Goal: Information Seeking & Learning: Learn about a topic

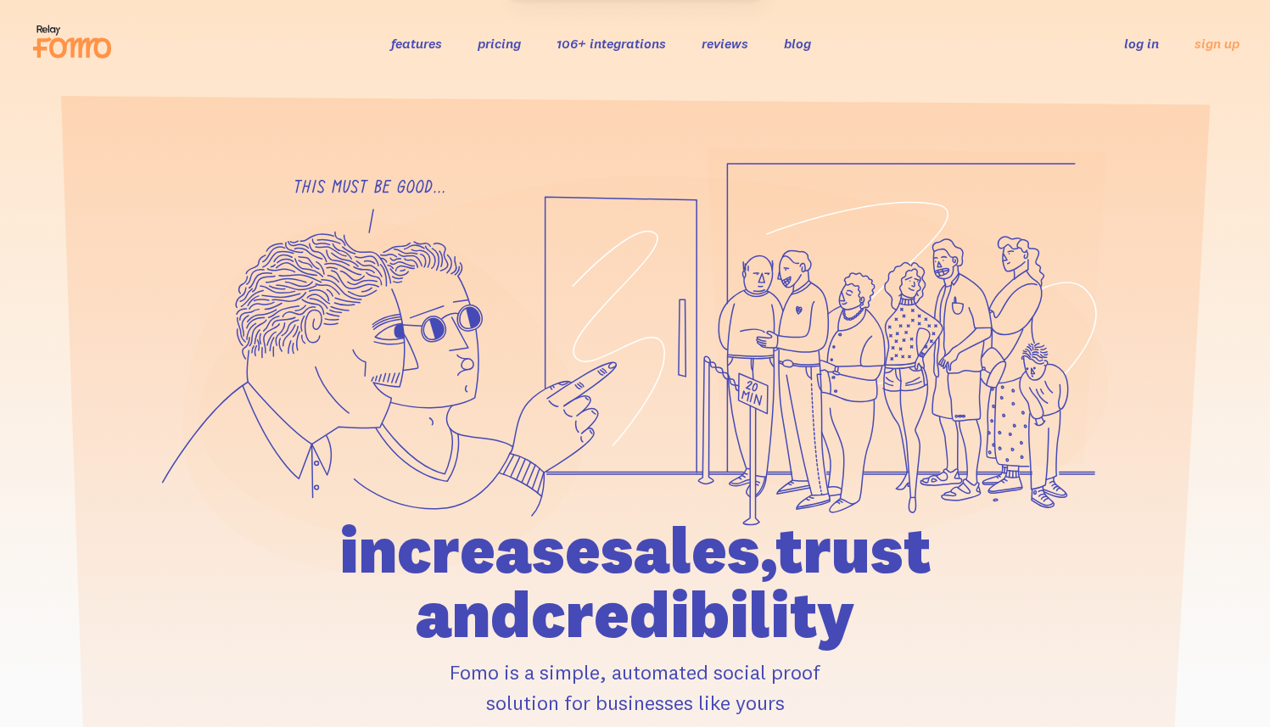
click at [497, 46] on link "pricing" at bounding box center [499, 43] width 43 height 17
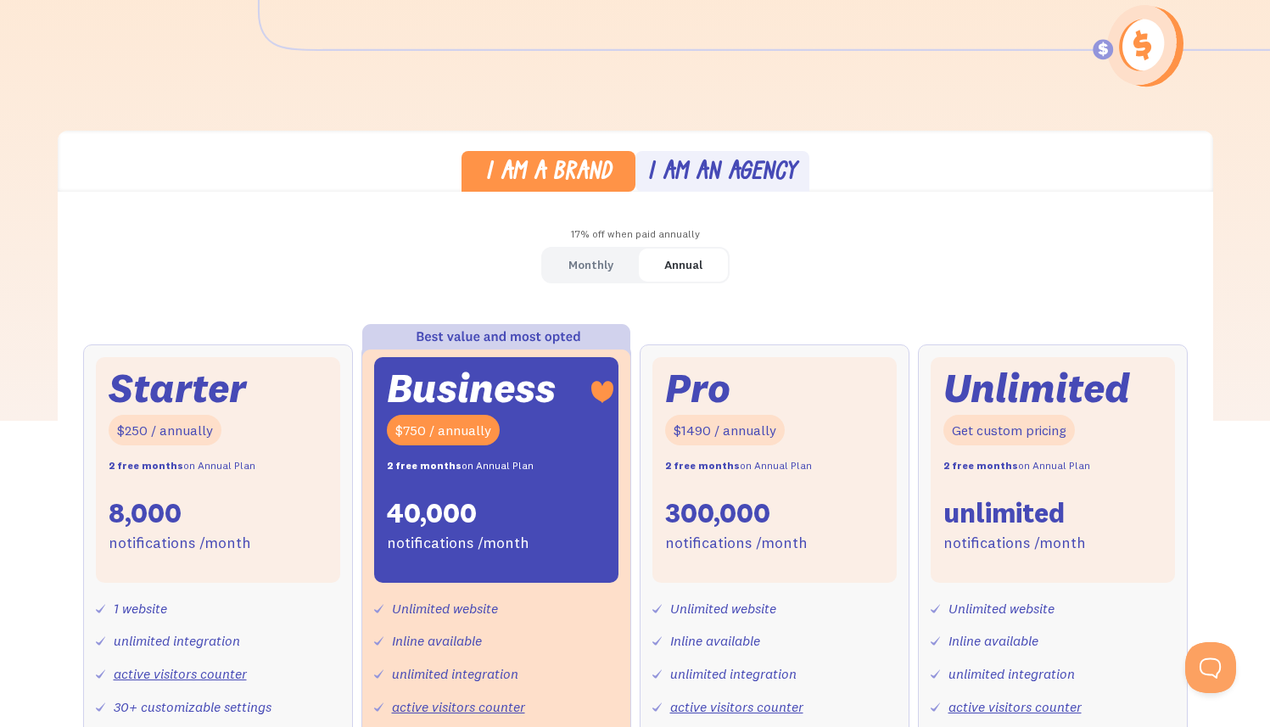
click at [606, 266] on div "Monthly" at bounding box center [591, 265] width 45 height 25
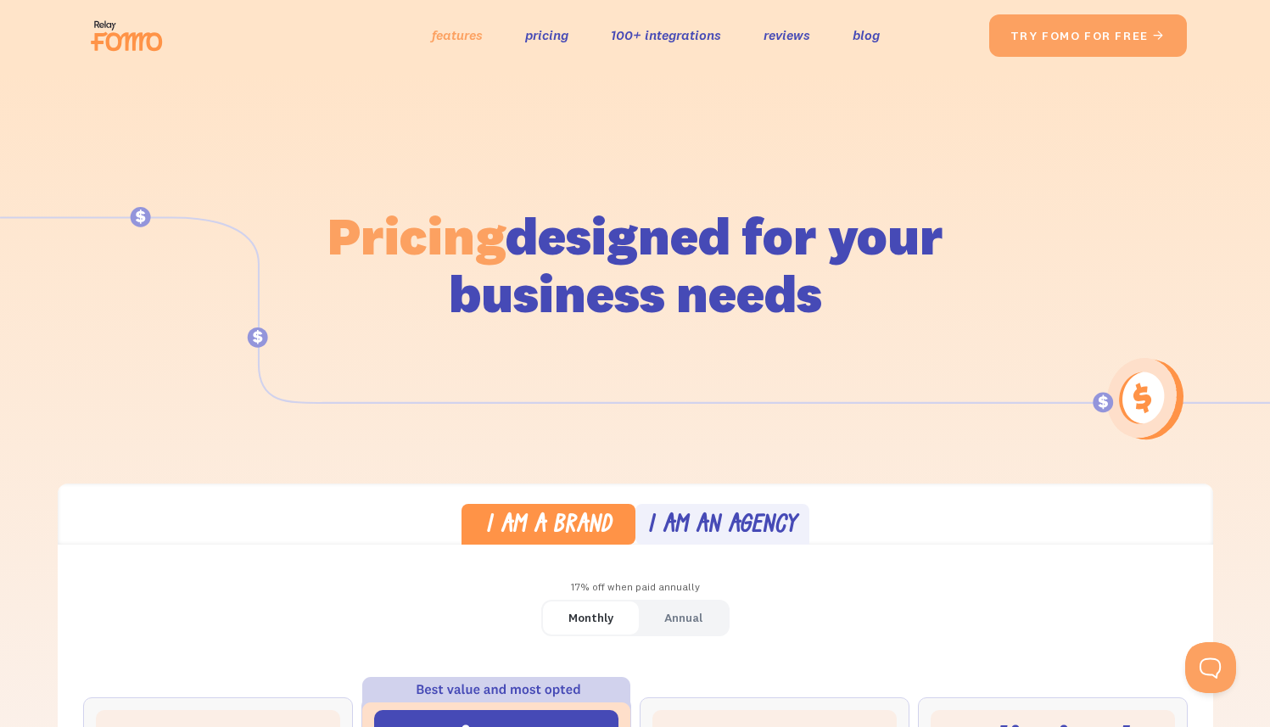
click at [470, 34] on link "features" at bounding box center [457, 35] width 51 height 25
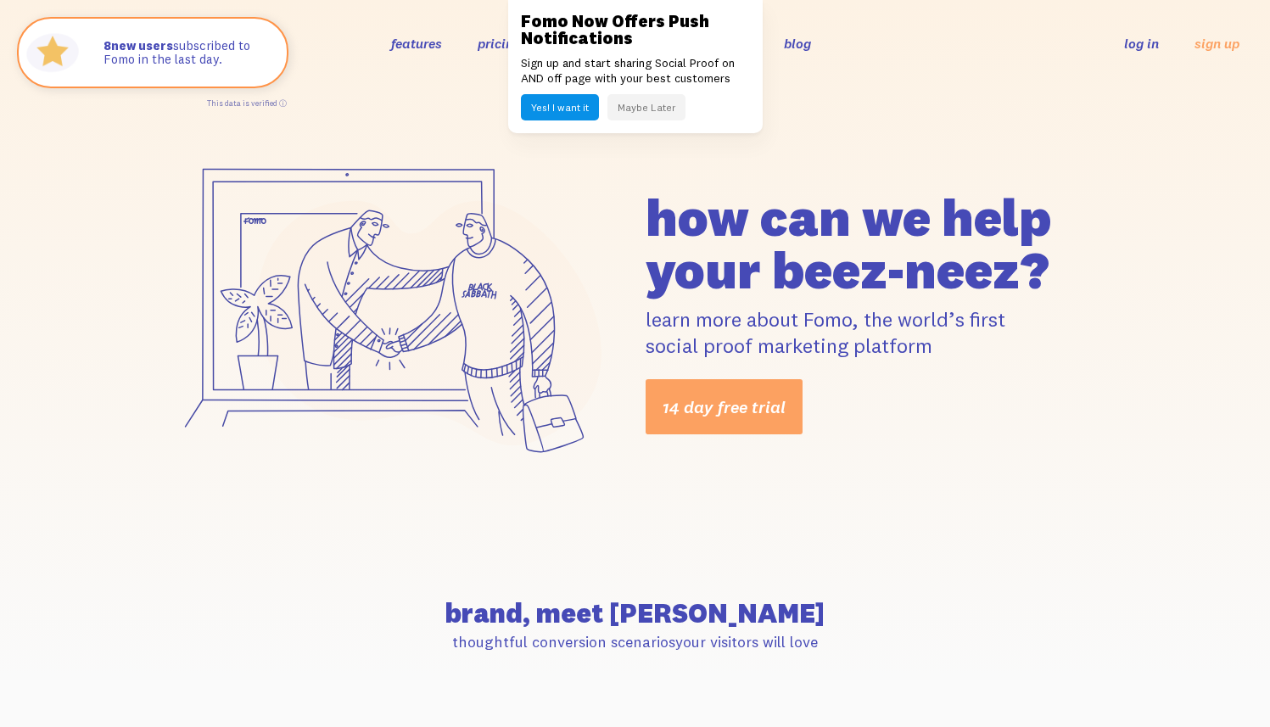
click at [658, 101] on button "Maybe Later" at bounding box center [647, 107] width 78 height 26
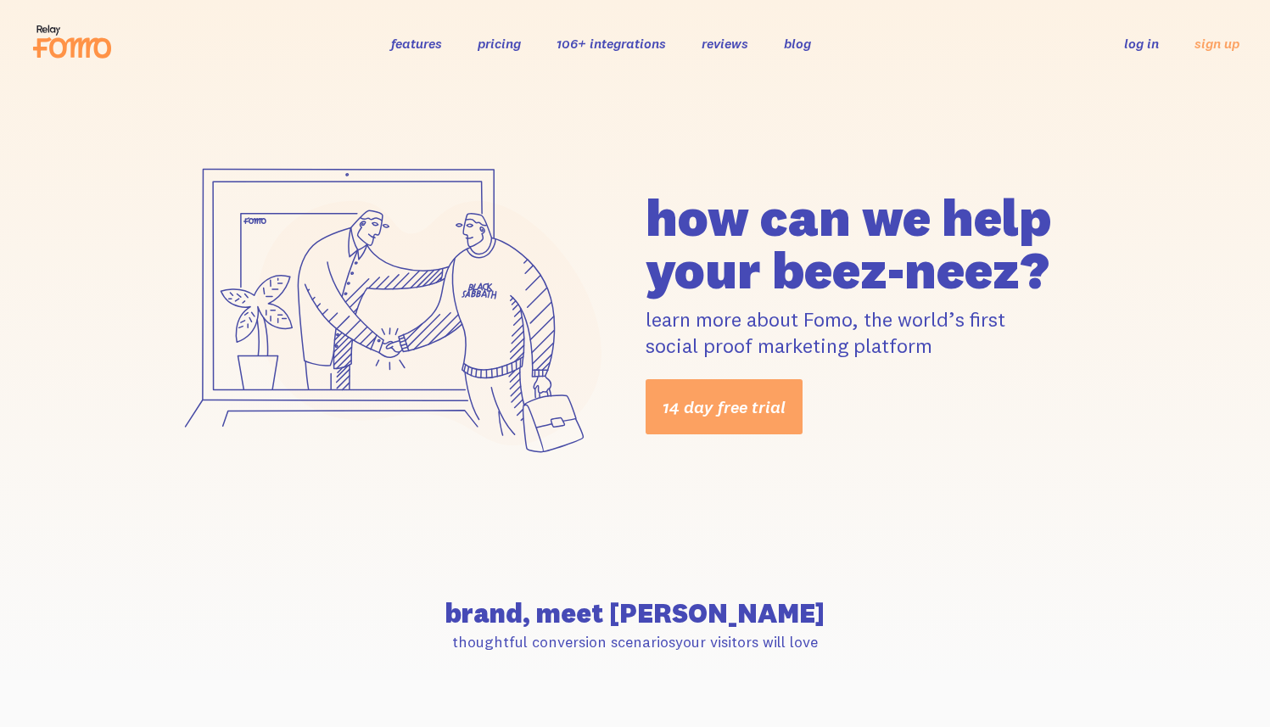
click at [44, 34] on icon at bounding box center [72, 41] width 83 height 42
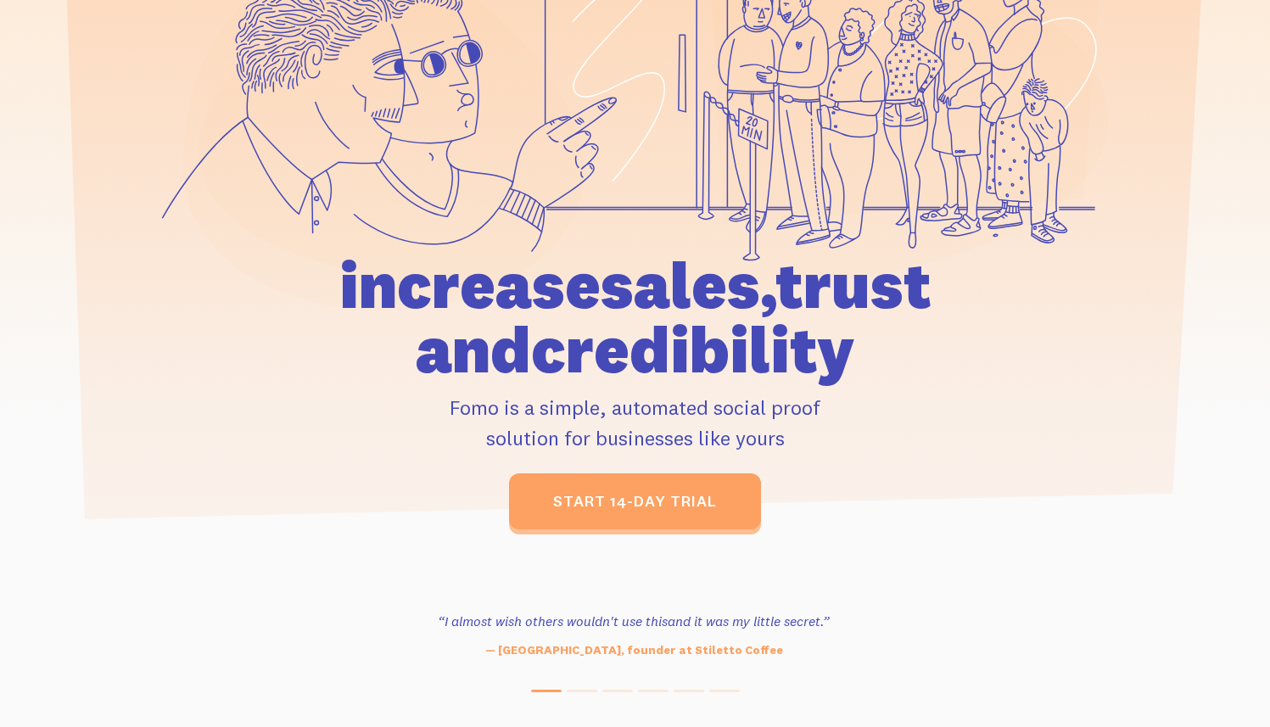
scroll to position [266, 0]
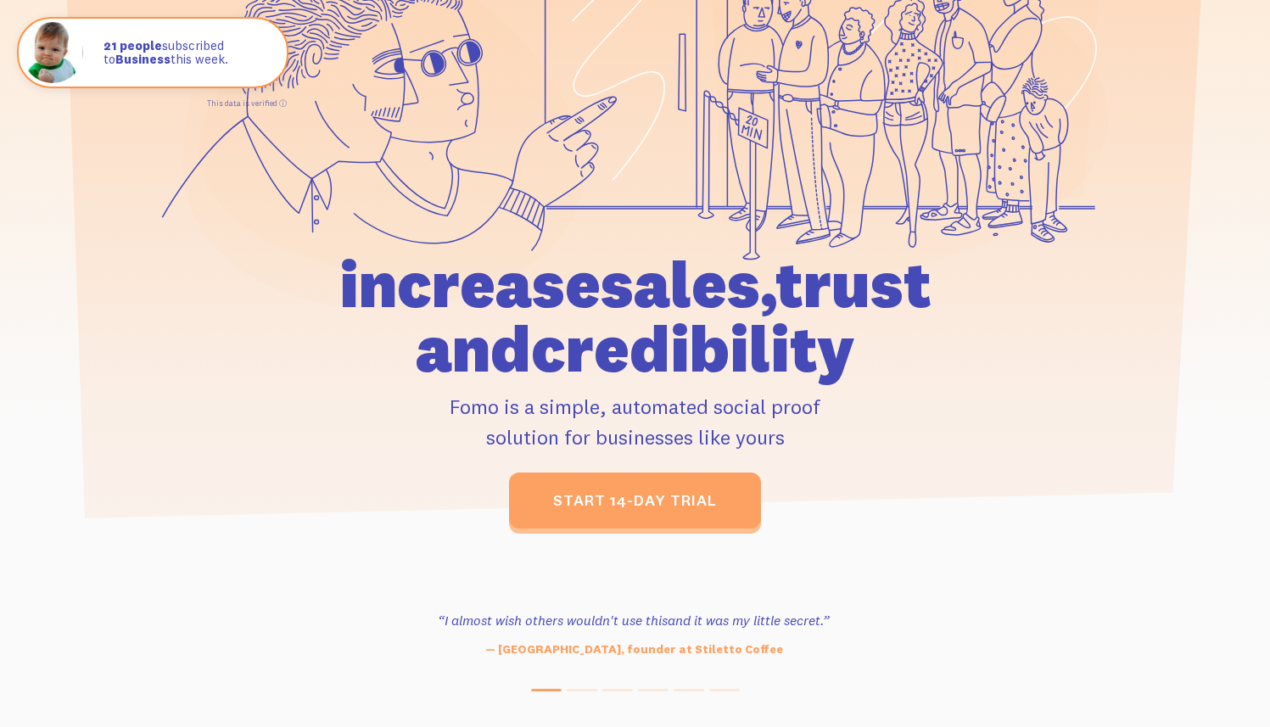
drag, startPoint x: 638, startPoint y: 429, endPoint x: 860, endPoint y: 430, distance: 221.5
click at [859, 430] on p "Fomo is a simple, automated social proof solution for businesses like yours" at bounding box center [636, 421] width 786 height 61
click at [908, 431] on p "Fomo is a simple, automated social proof solution for businesses like yours" at bounding box center [636, 421] width 786 height 61
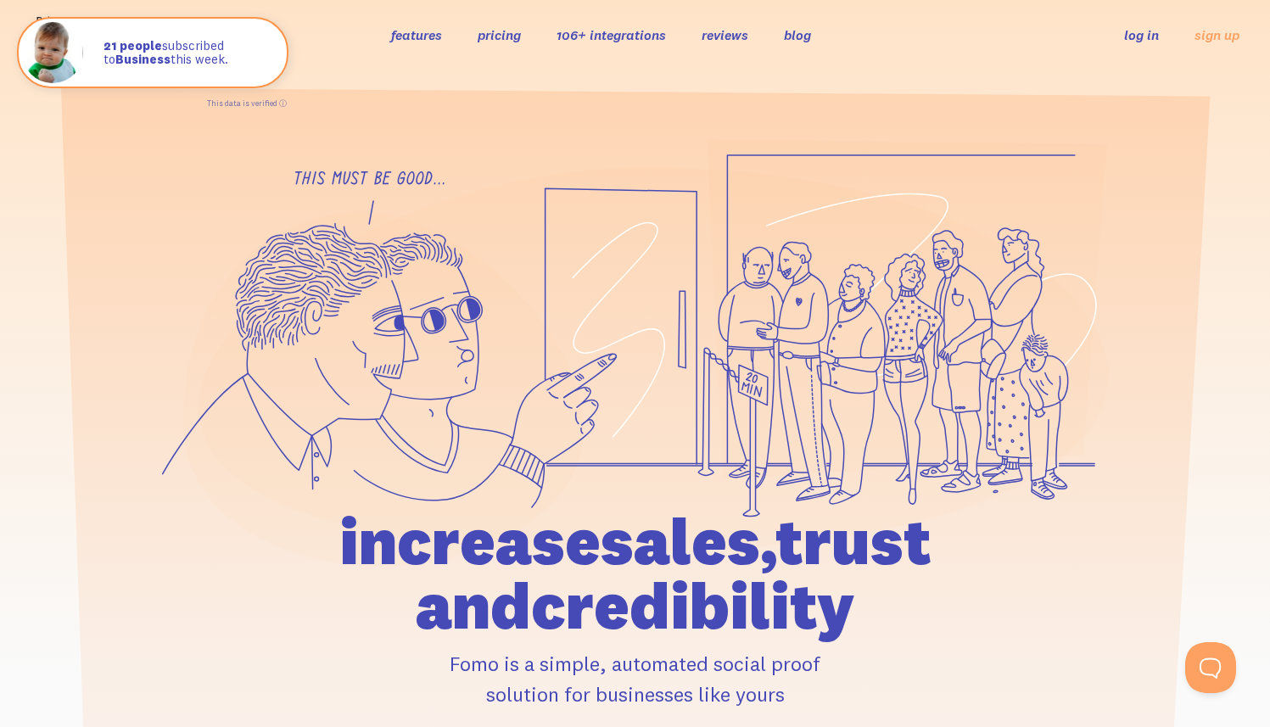
scroll to position [0, 0]
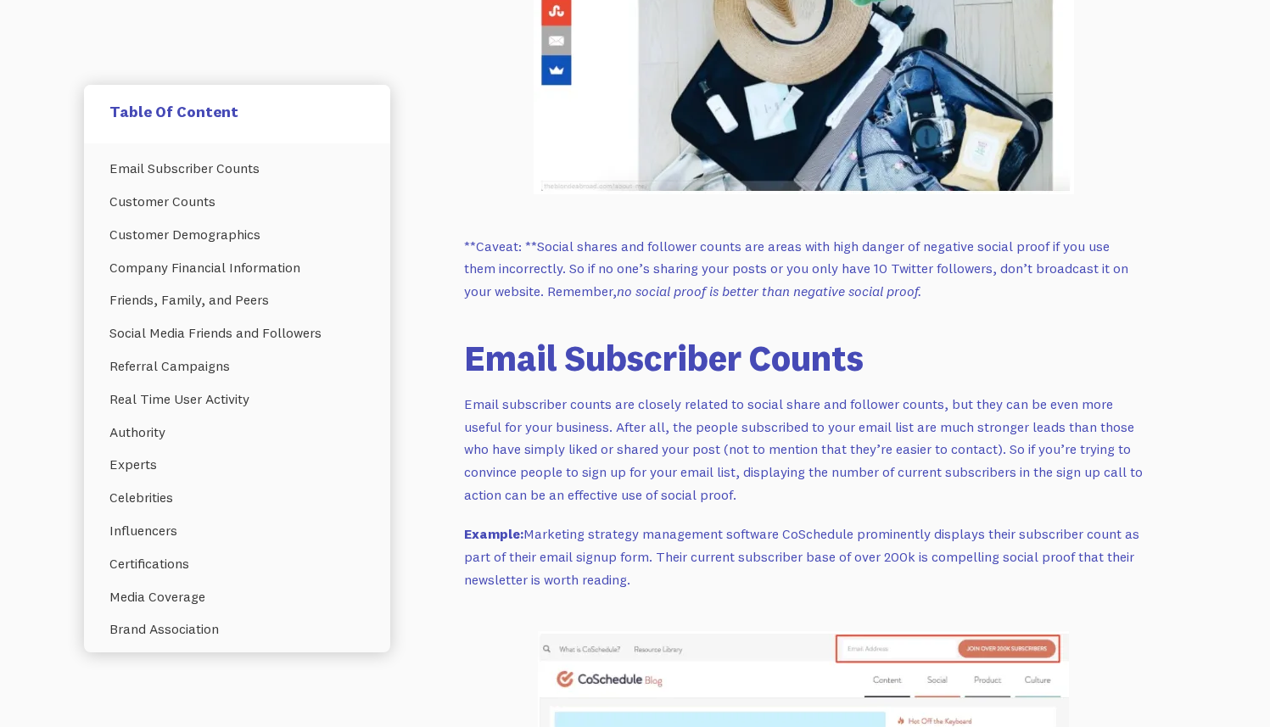
scroll to position [12929, 0]
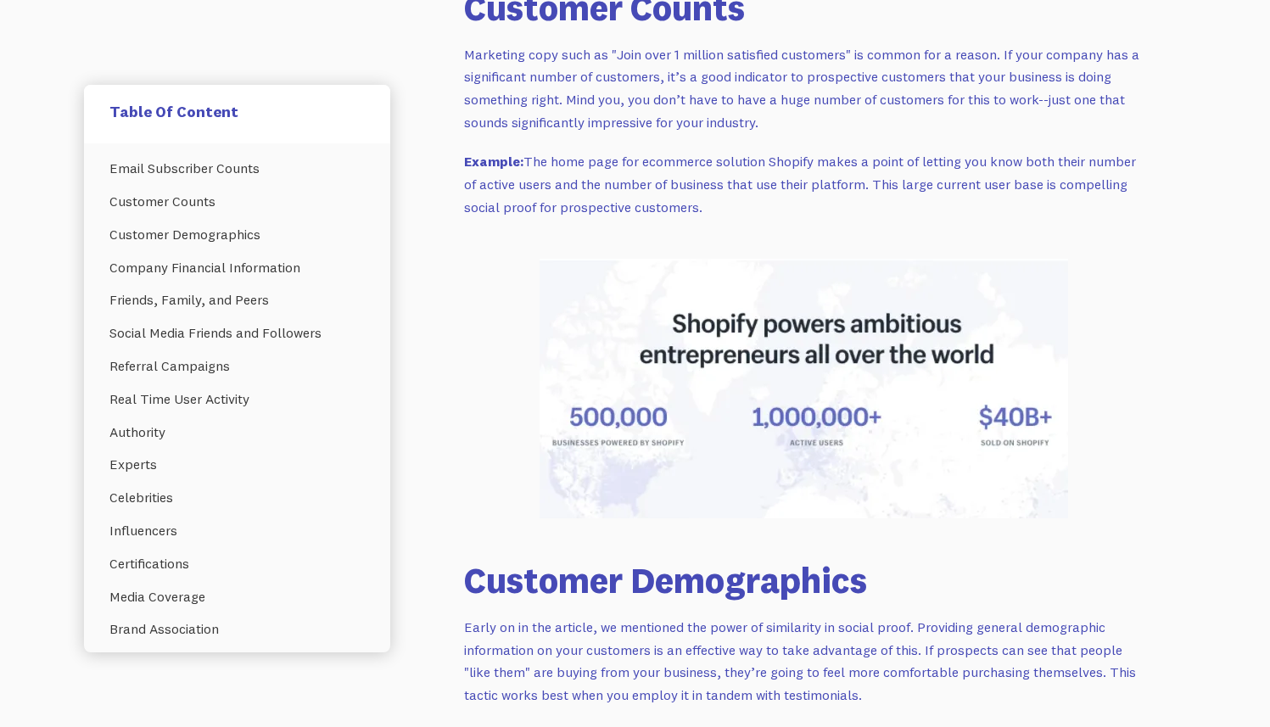
drag, startPoint x: 704, startPoint y: 399, endPoint x: 817, endPoint y: 403, distance: 112.9
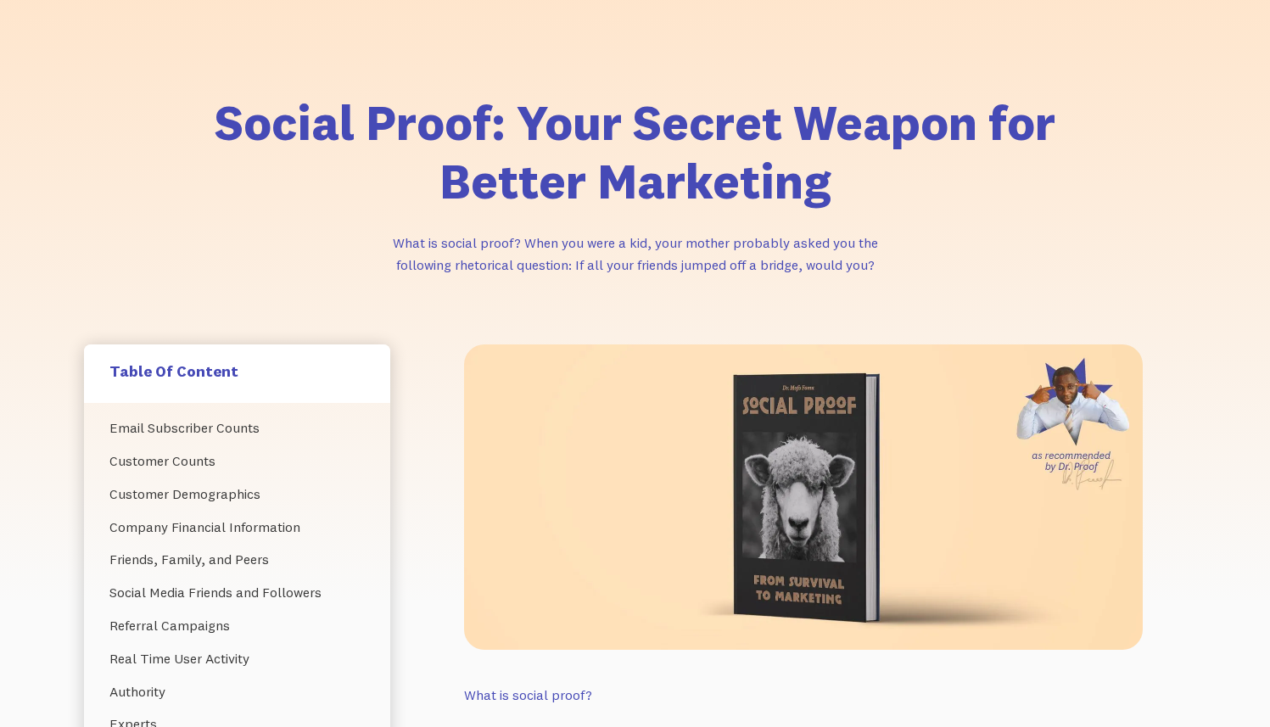
scroll to position [0, 0]
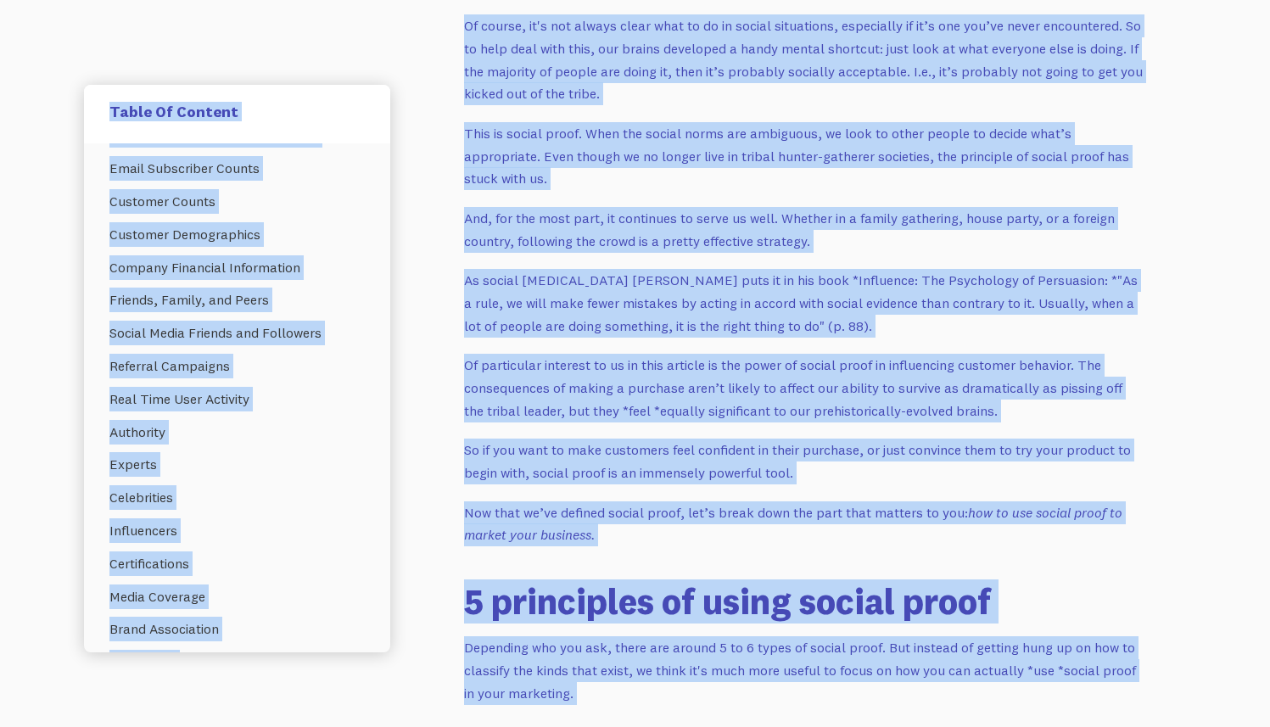
drag, startPoint x: 211, startPoint y: 195, endPoint x: 696, endPoint y: 724, distance: 717.1
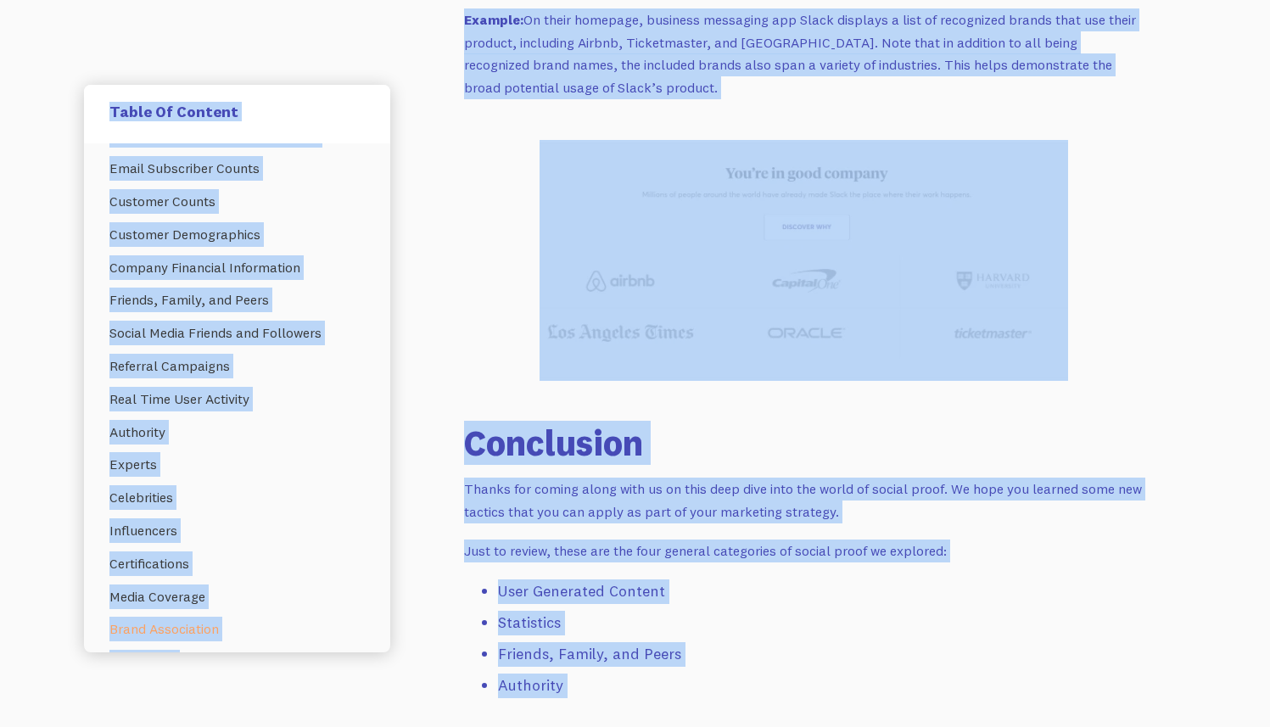
scroll to position [21539, 0]
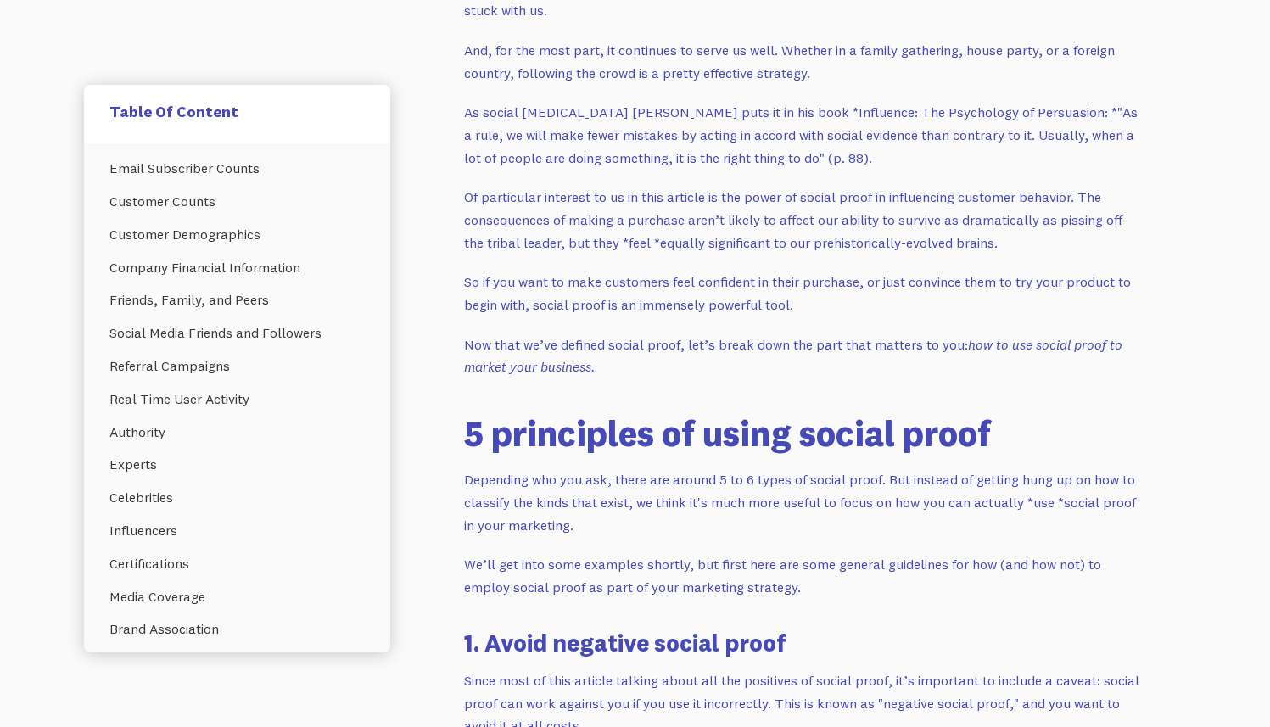
scroll to position [0, 0]
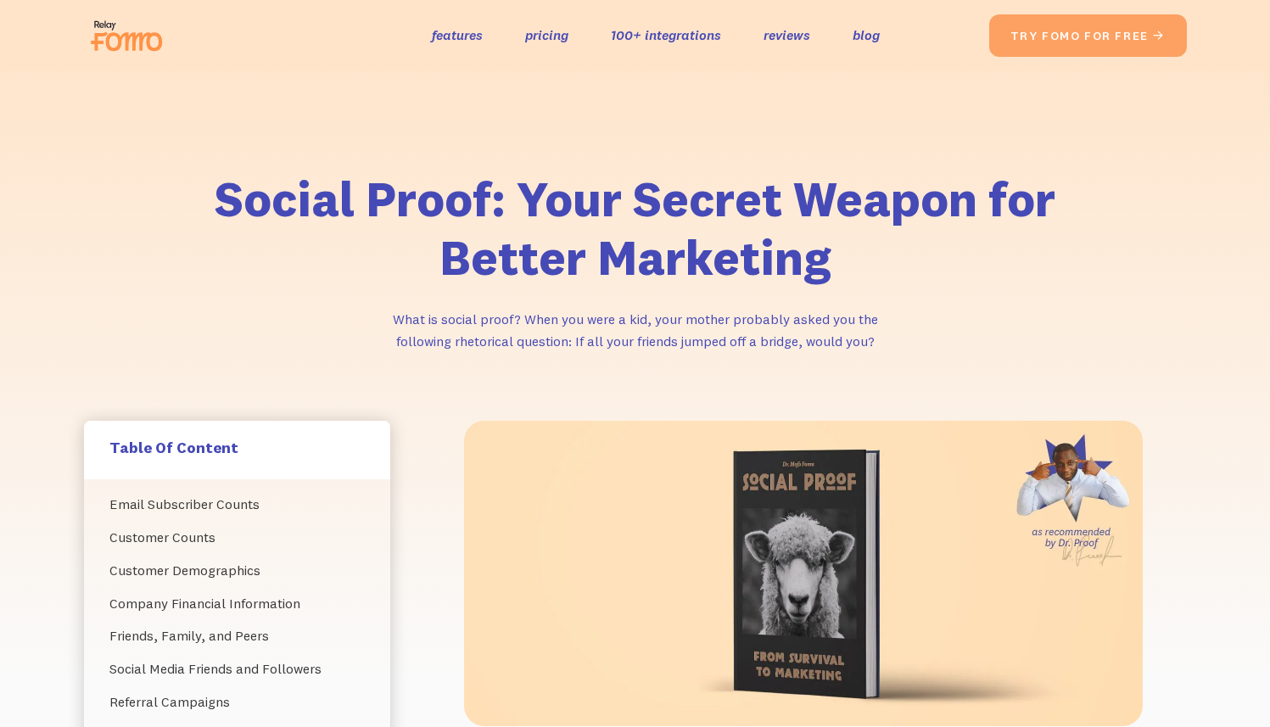
drag, startPoint x: 631, startPoint y: 99, endPoint x: 227, endPoint y: 208, distance: 419.1
copy div "Loremi Dolor: Sita Consec Adipis eli Seddoe Temporinc Utla et dolore magna? Ali…"
click at [1073, 291] on div "Social Proof: Your Secret Weapon for Better Marketing What is social proof? Whe…" at bounding box center [635, 289] width 1137 height 266
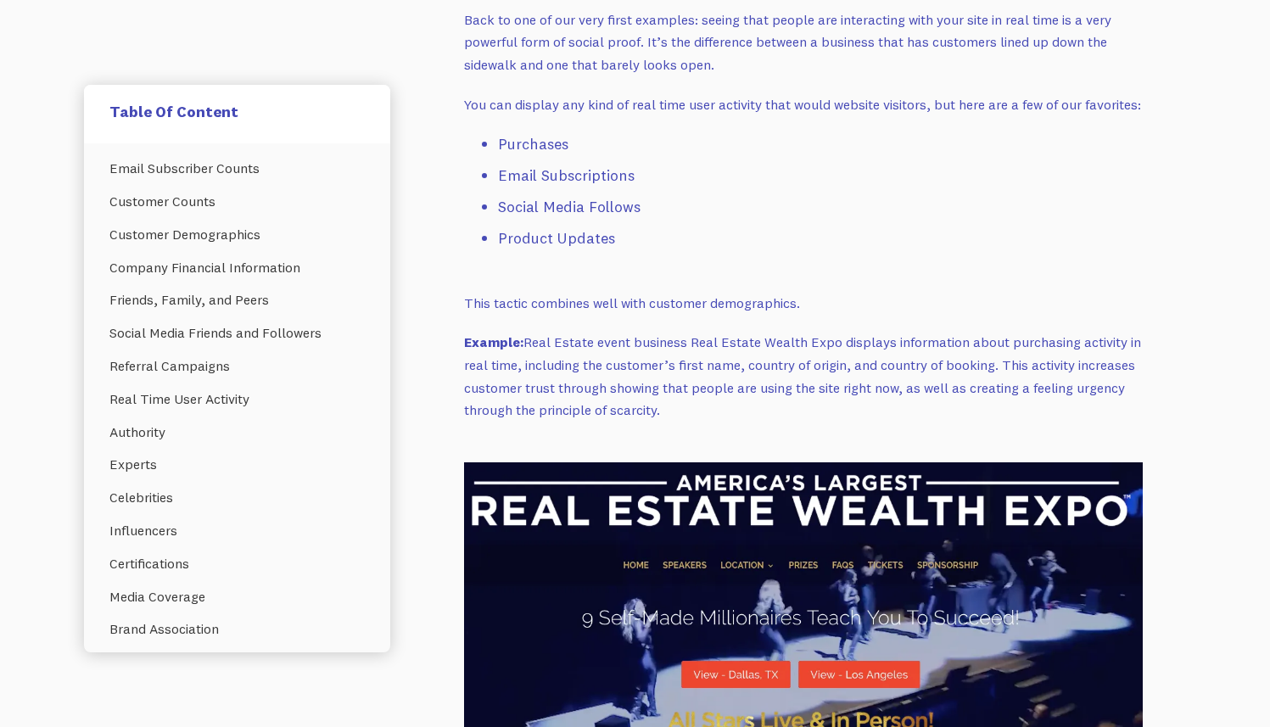
scroll to position [345, 0]
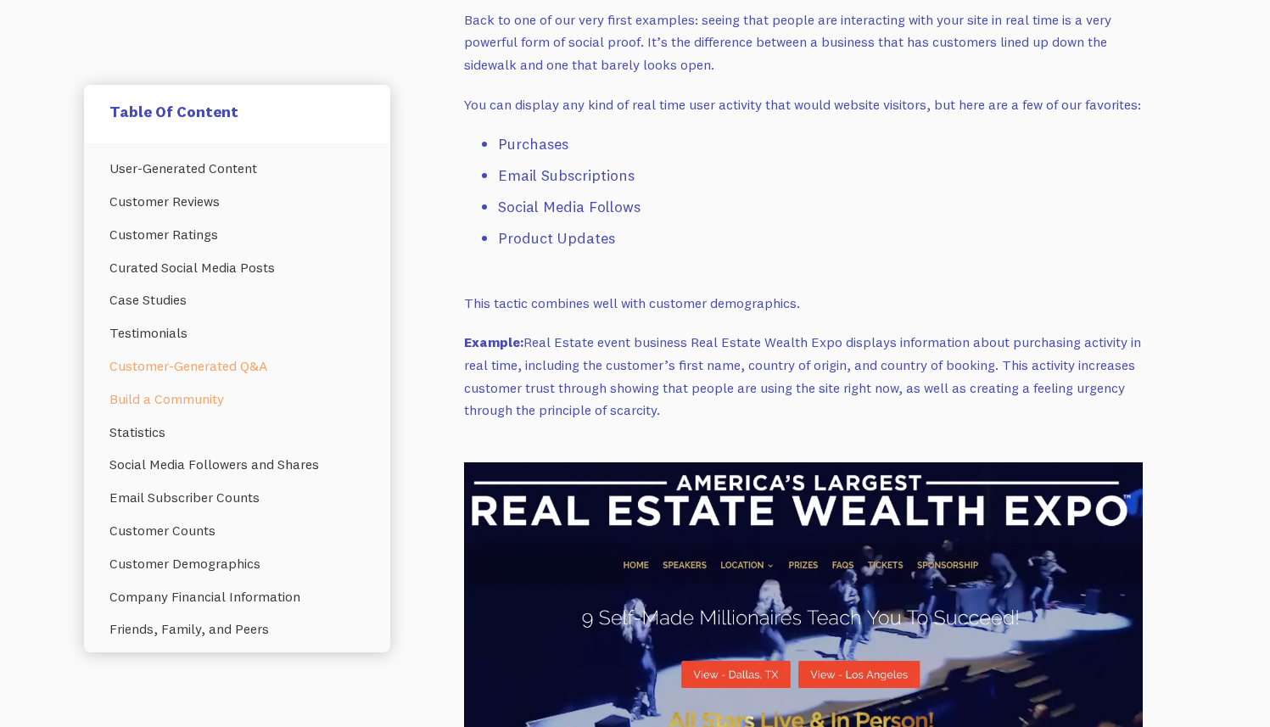
click at [146, 402] on link "Build a Community" at bounding box center [236, 399] width 255 height 33
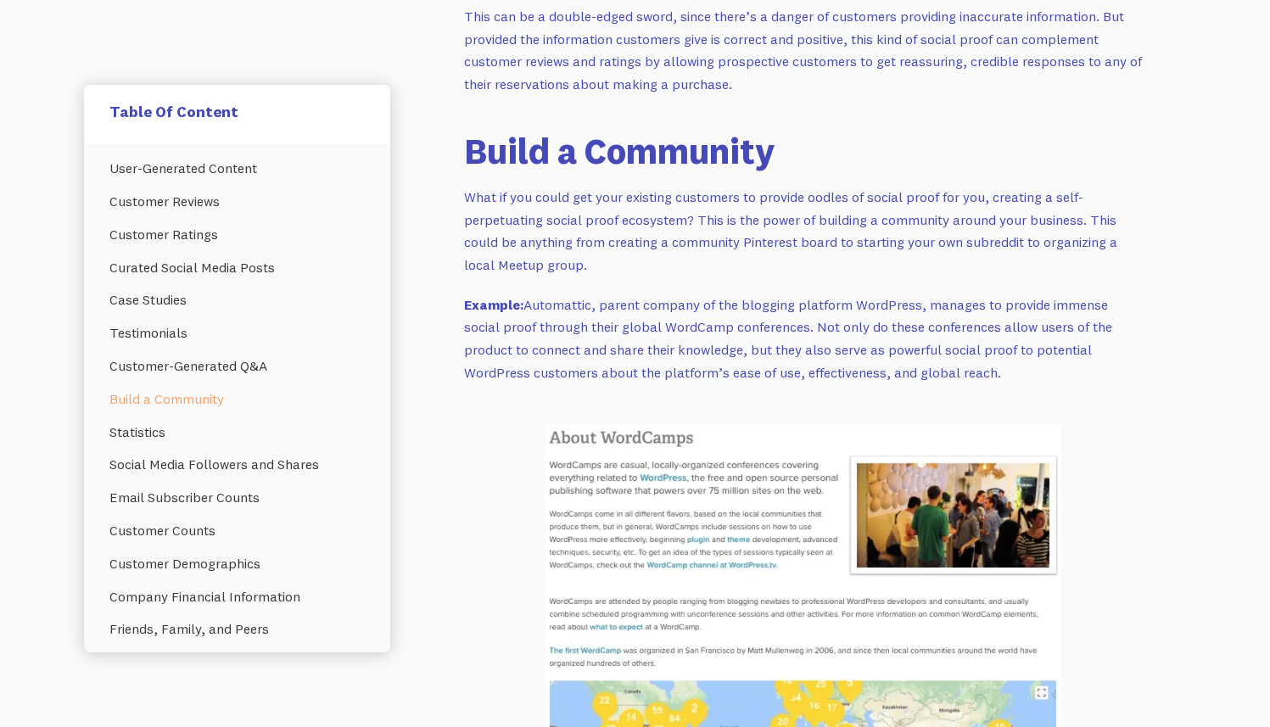
scroll to position [10342, 0]
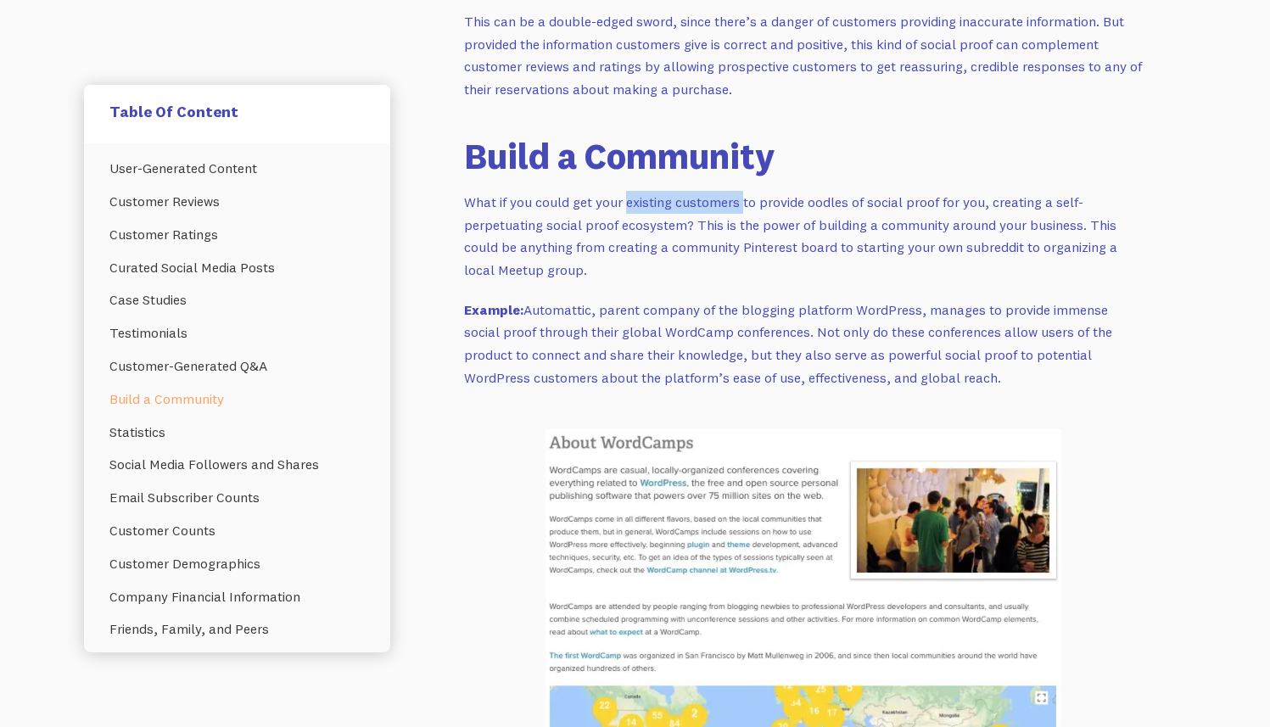
drag, startPoint x: 626, startPoint y: 201, endPoint x: 754, endPoint y: 209, distance: 127.5
click at [754, 209] on p "What if you could get your existing customers to provide oodles of social proof…" at bounding box center [803, 236] width 679 height 91
drag, startPoint x: 754, startPoint y: 210, endPoint x: 780, endPoint y: 208, distance: 26.4
click at [754, 210] on p "What if you could get your existing customers to provide oodles of social proof…" at bounding box center [803, 236] width 679 height 91
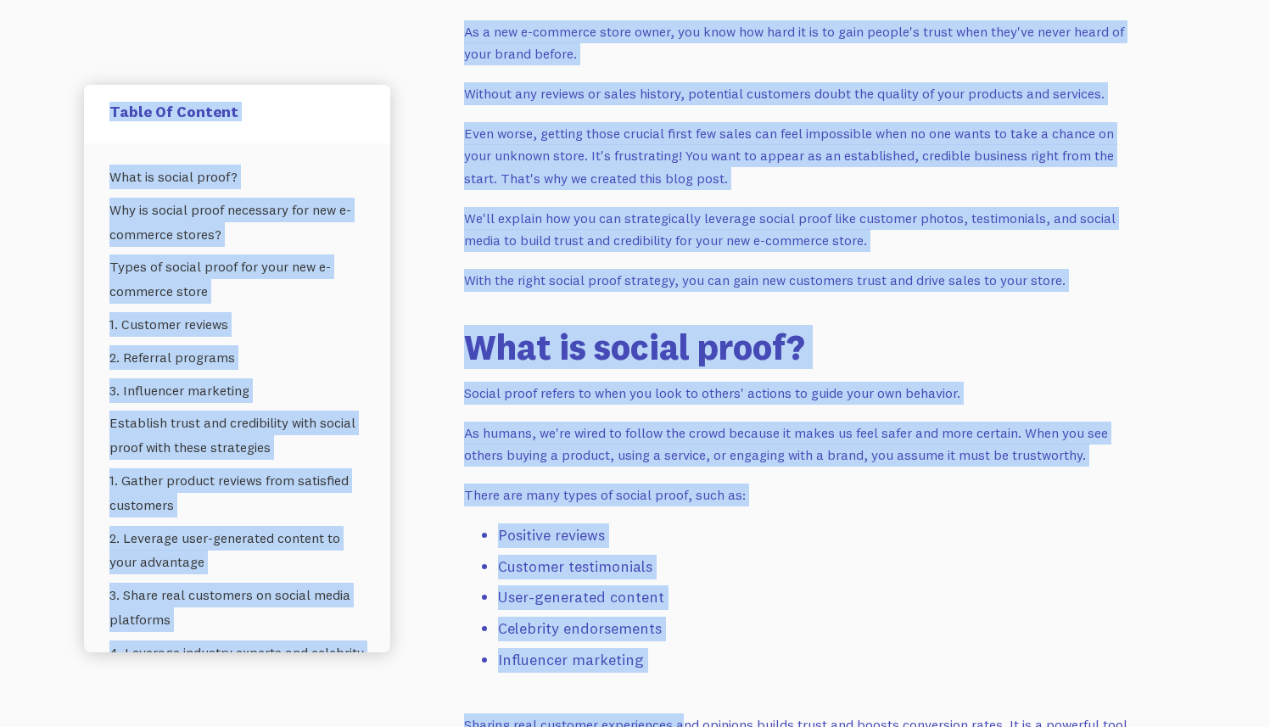
drag, startPoint x: 241, startPoint y: 196, endPoint x: 681, endPoint y: 720, distance: 684.2
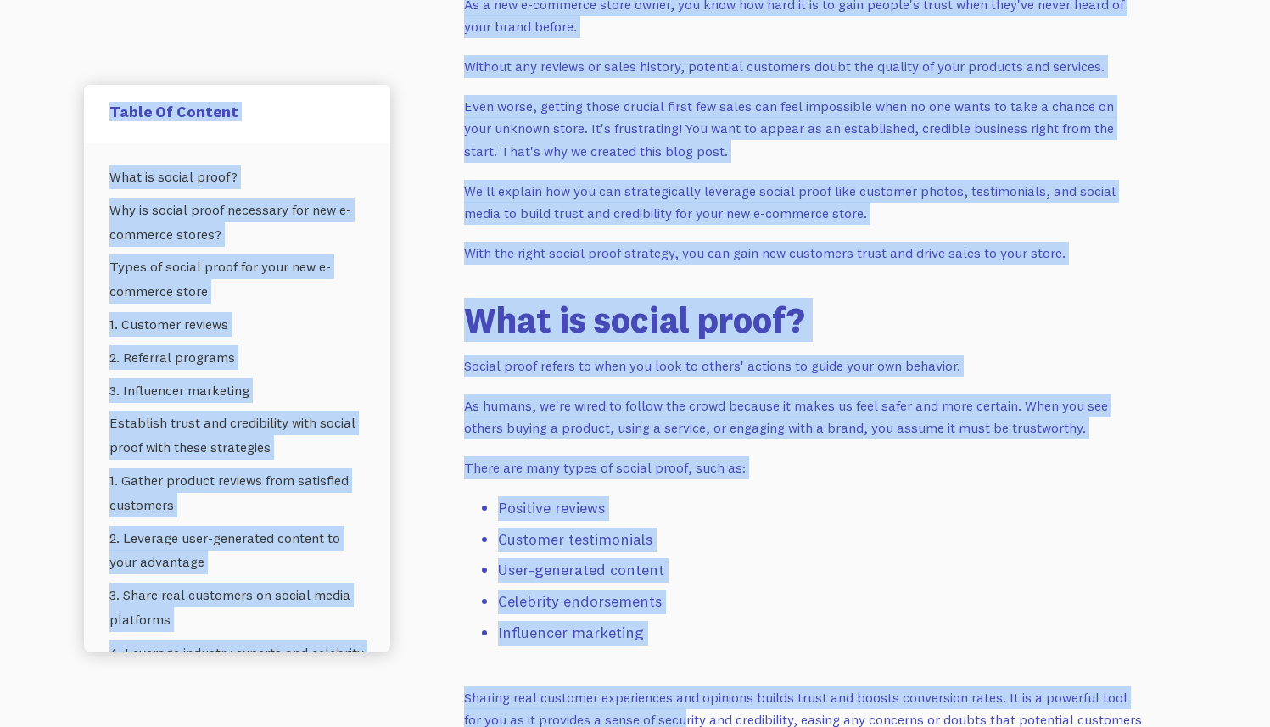
scroll to position [913, 0]
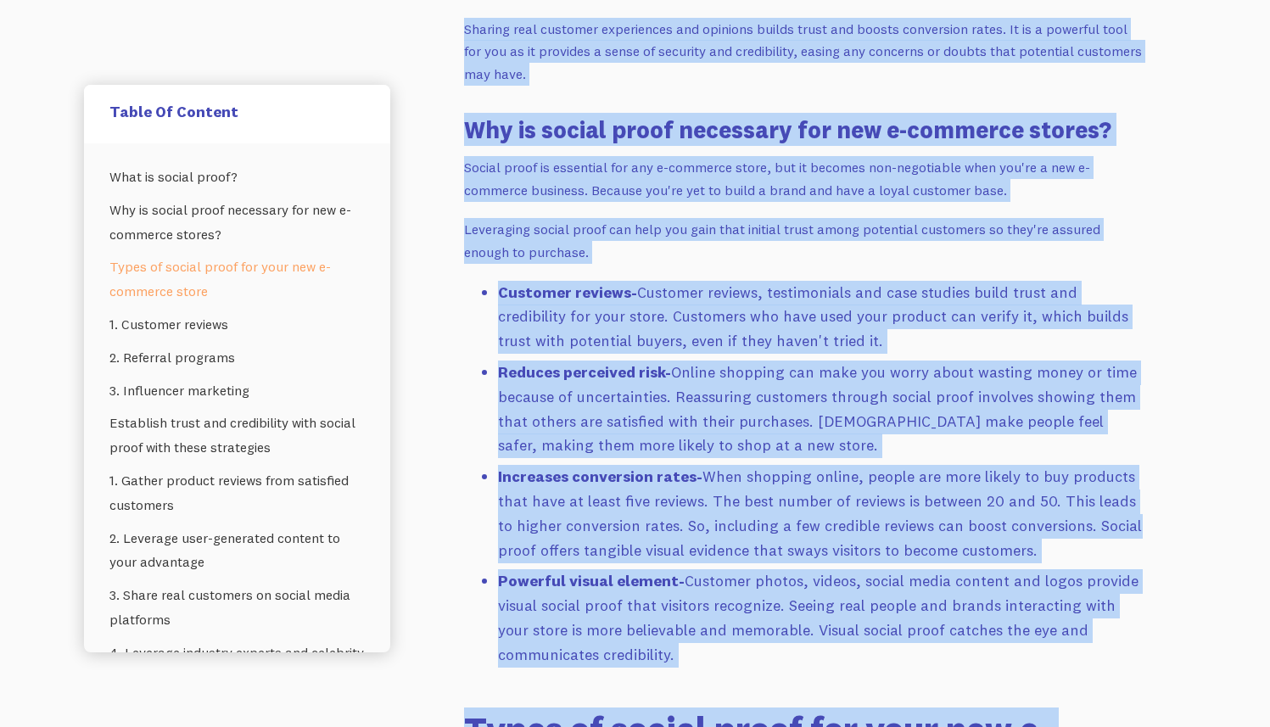
scroll to position [0, 0]
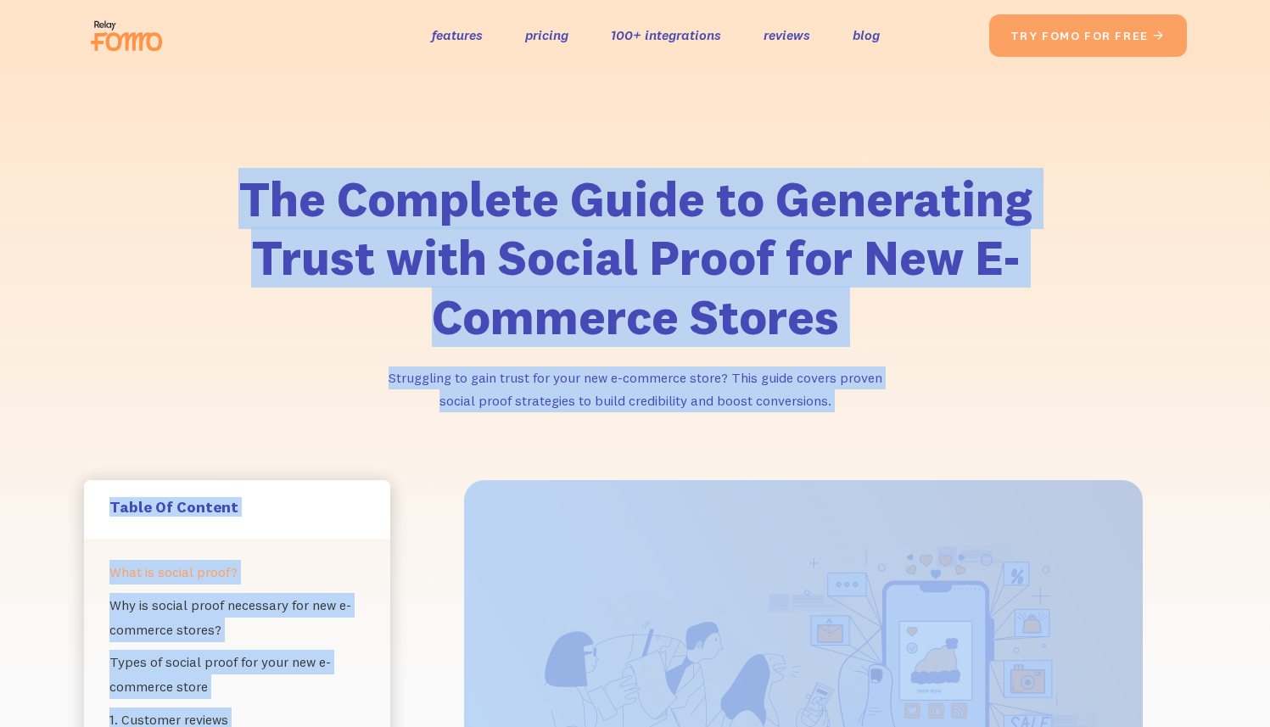
drag, startPoint x: 877, startPoint y: 504, endPoint x: 104, endPoint y: 193, distance: 833.4
copy div "The Complete Guide to Generating Trust with Social Proof for New E-Commerce Sto…"
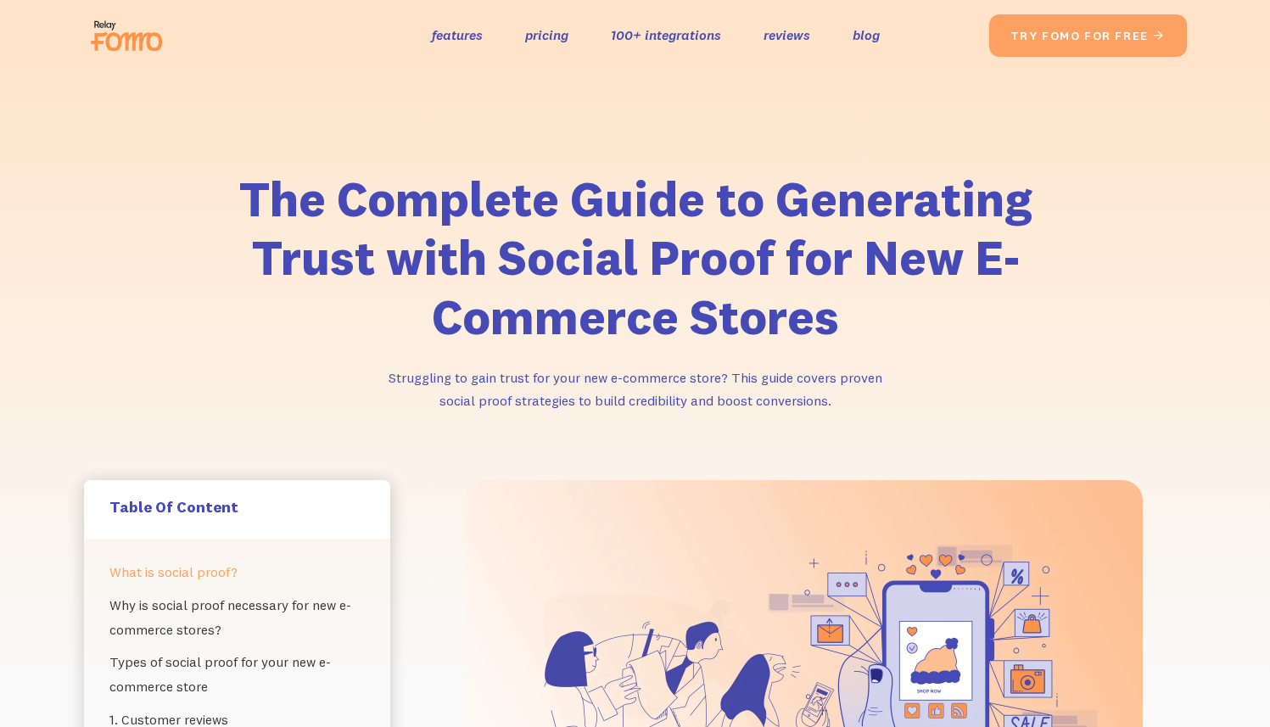
click at [1051, 312] on h1 "The Complete Guide to Generating Trust with Social Proof for New E-Commerce Sto…" at bounding box center [636, 258] width 866 height 177
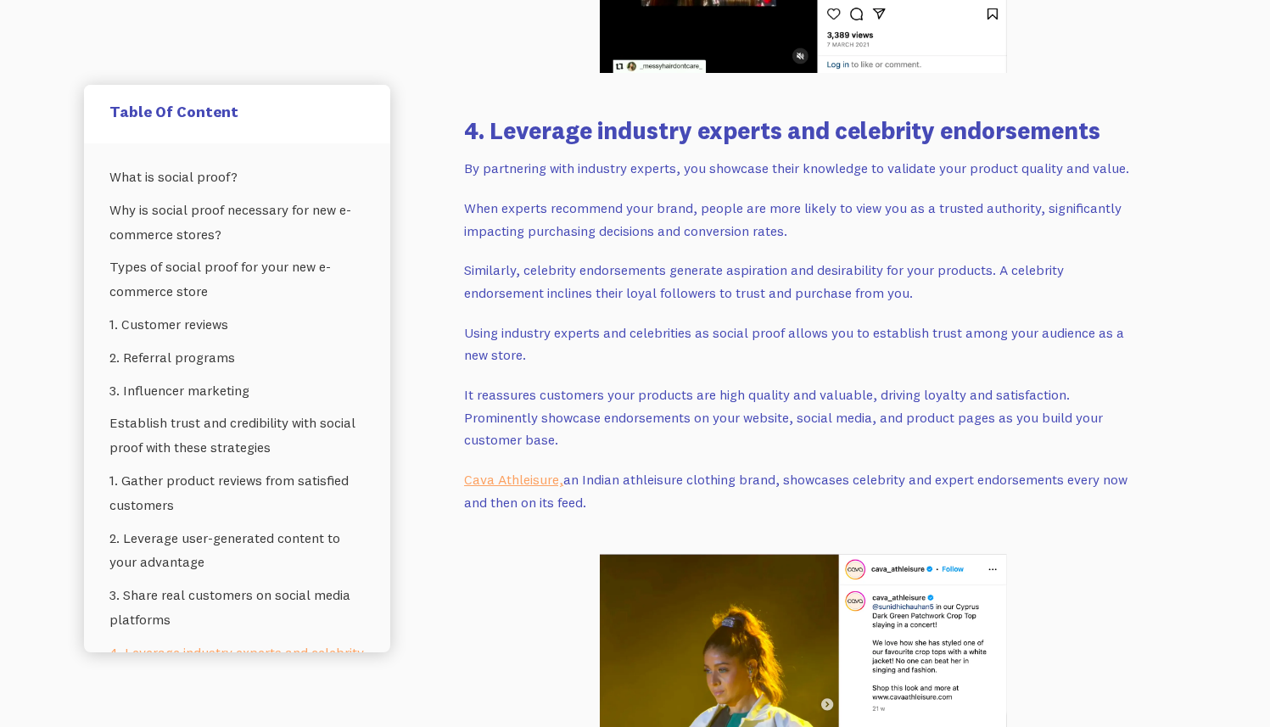
scroll to position [7164, 0]
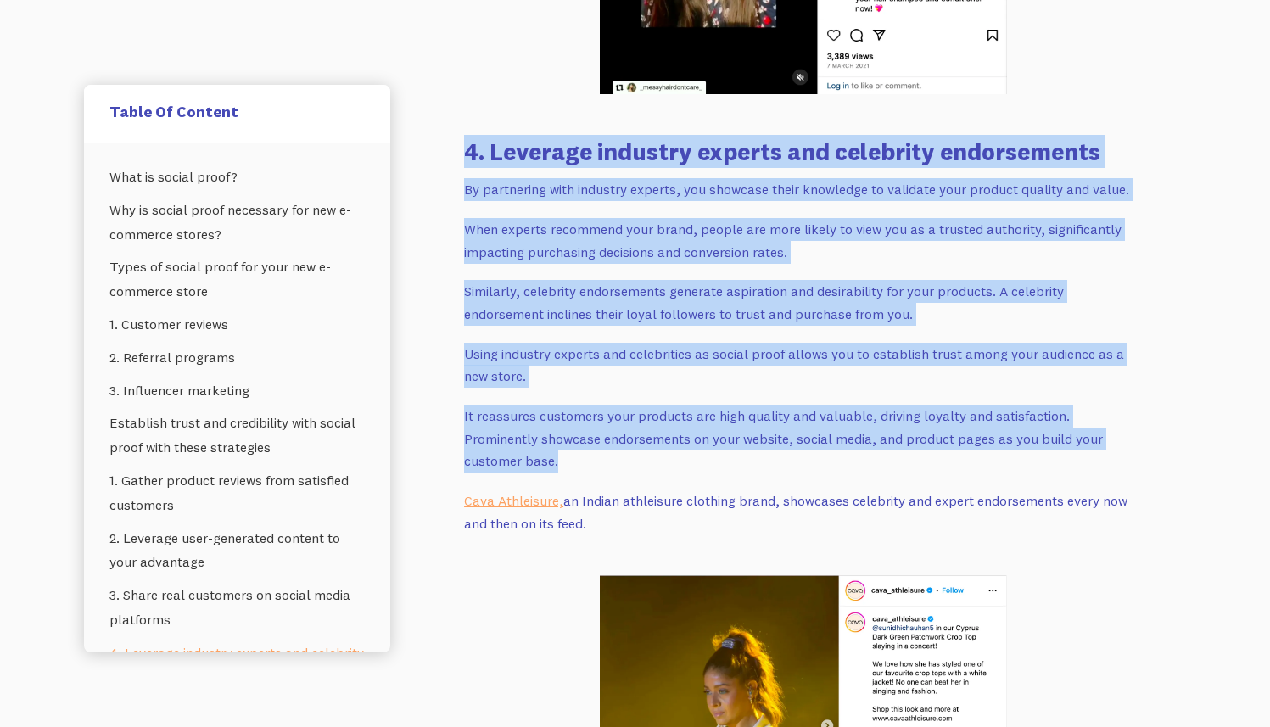
drag, startPoint x: 1100, startPoint y: 432, endPoint x: 455, endPoint y: 148, distance: 704.8
copy div "4. Leverage industry experts and celebrity endorsements By partnering with indu…"
